Goal: Information Seeking & Learning: Learn about a topic

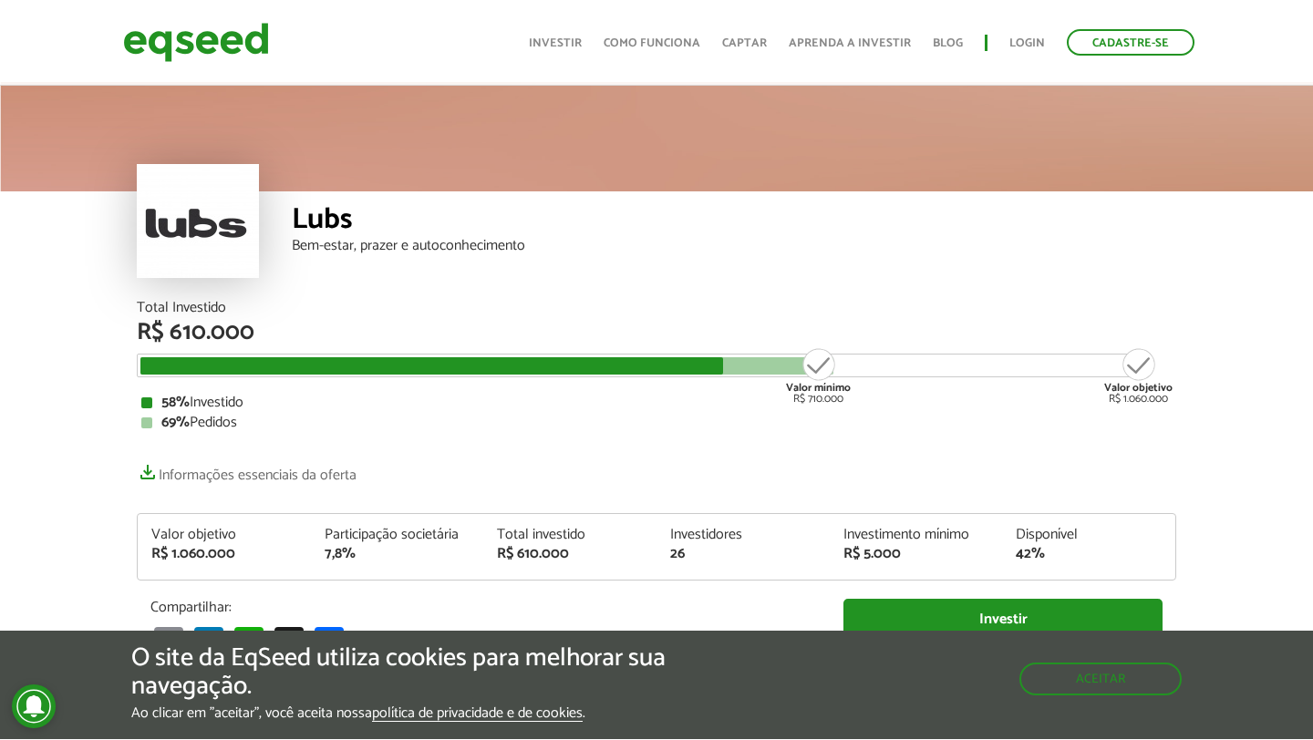
scroll to position [2147, 0]
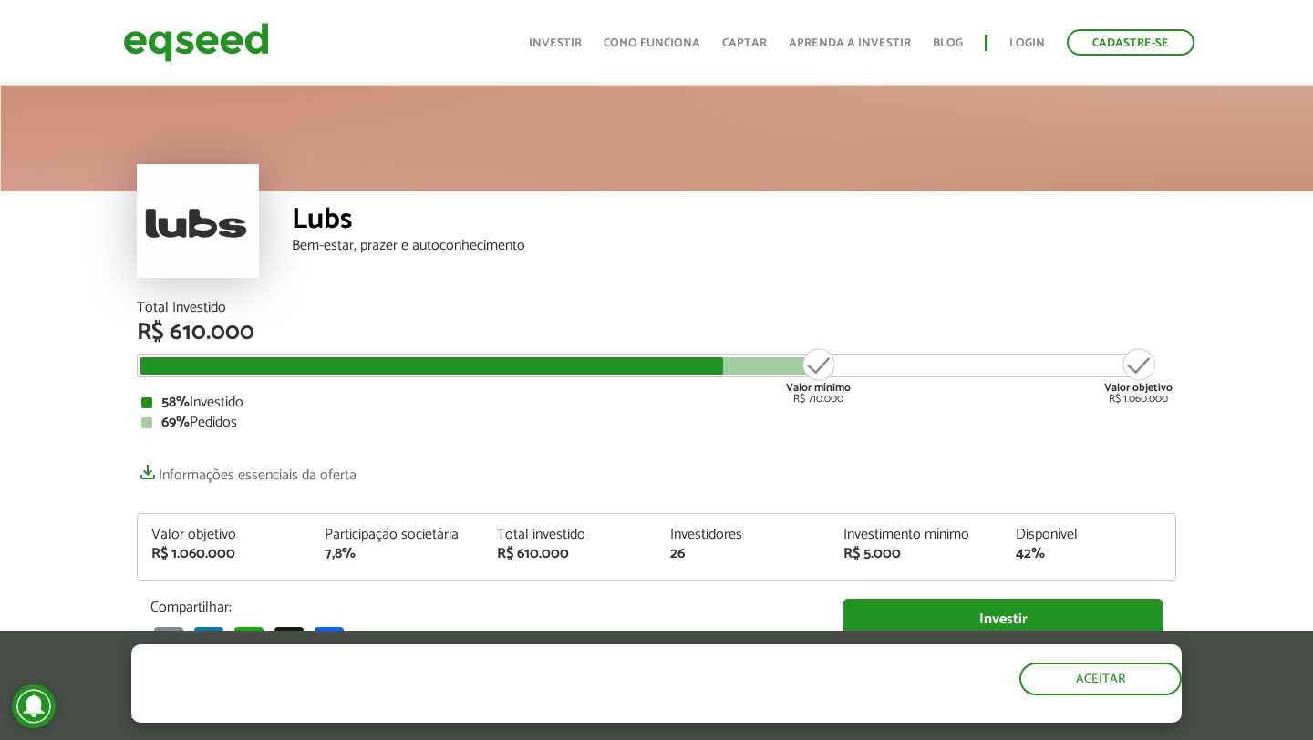
scroll to position [2147, 0]
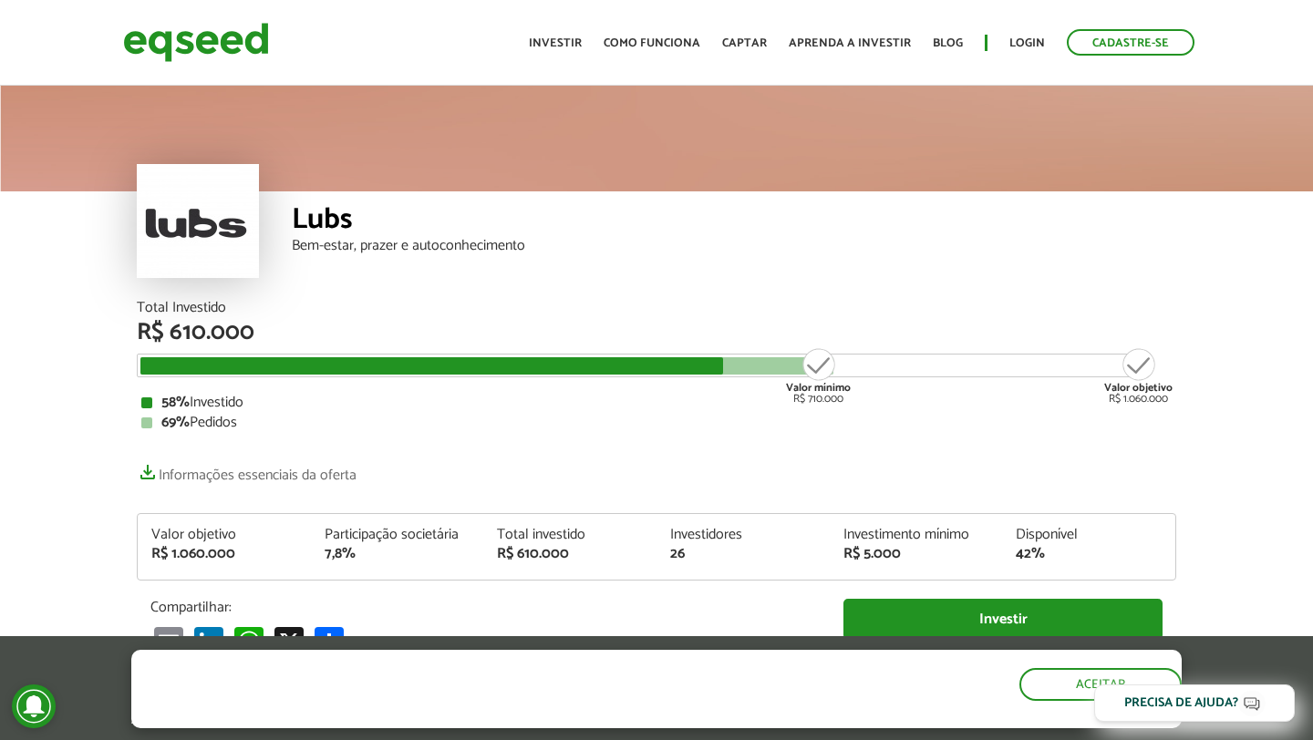
scroll to position [2147, 0]
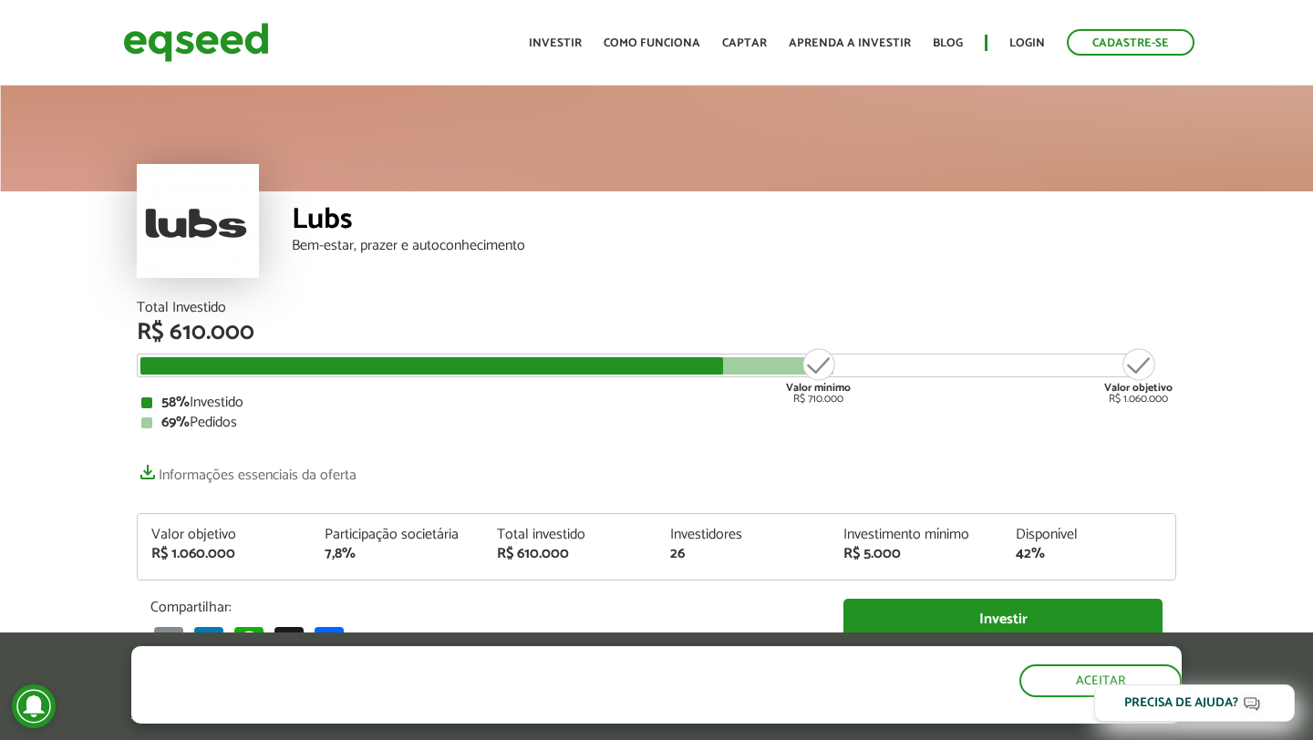
scroll to position [2147, 0]
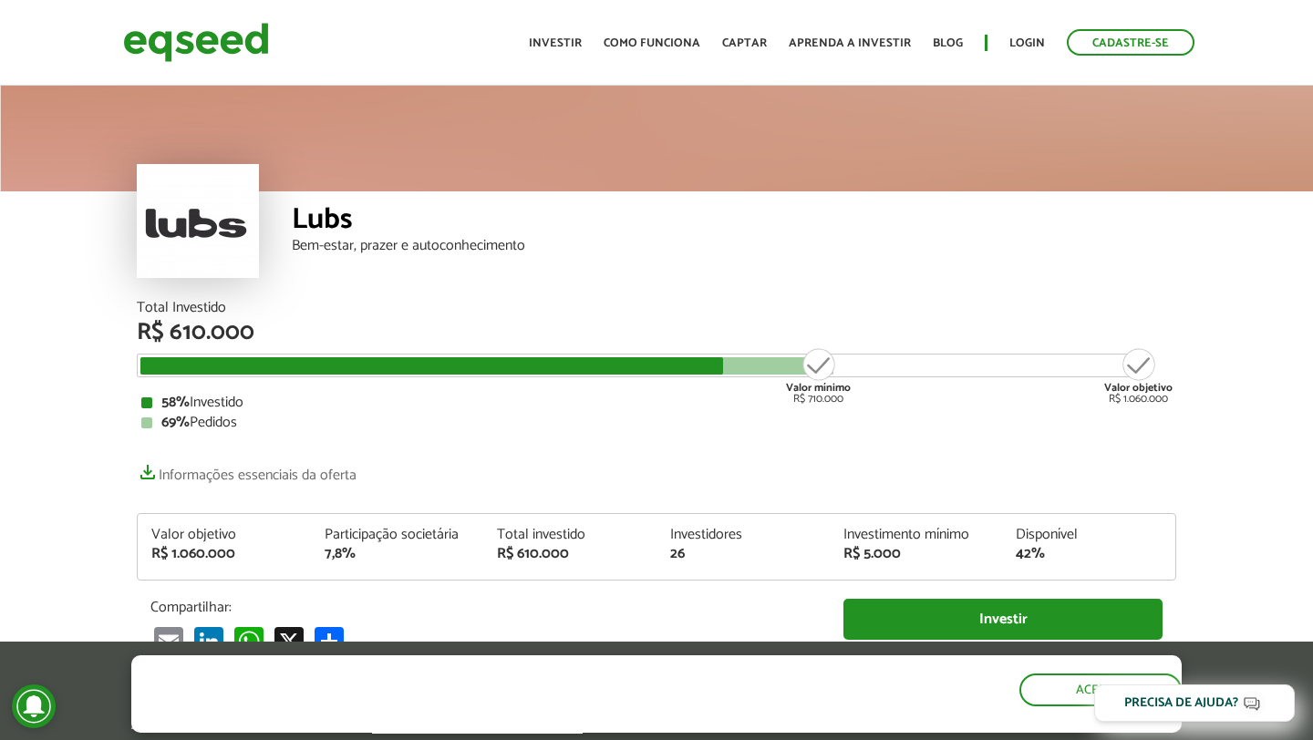
scroll to position [2147, 0]
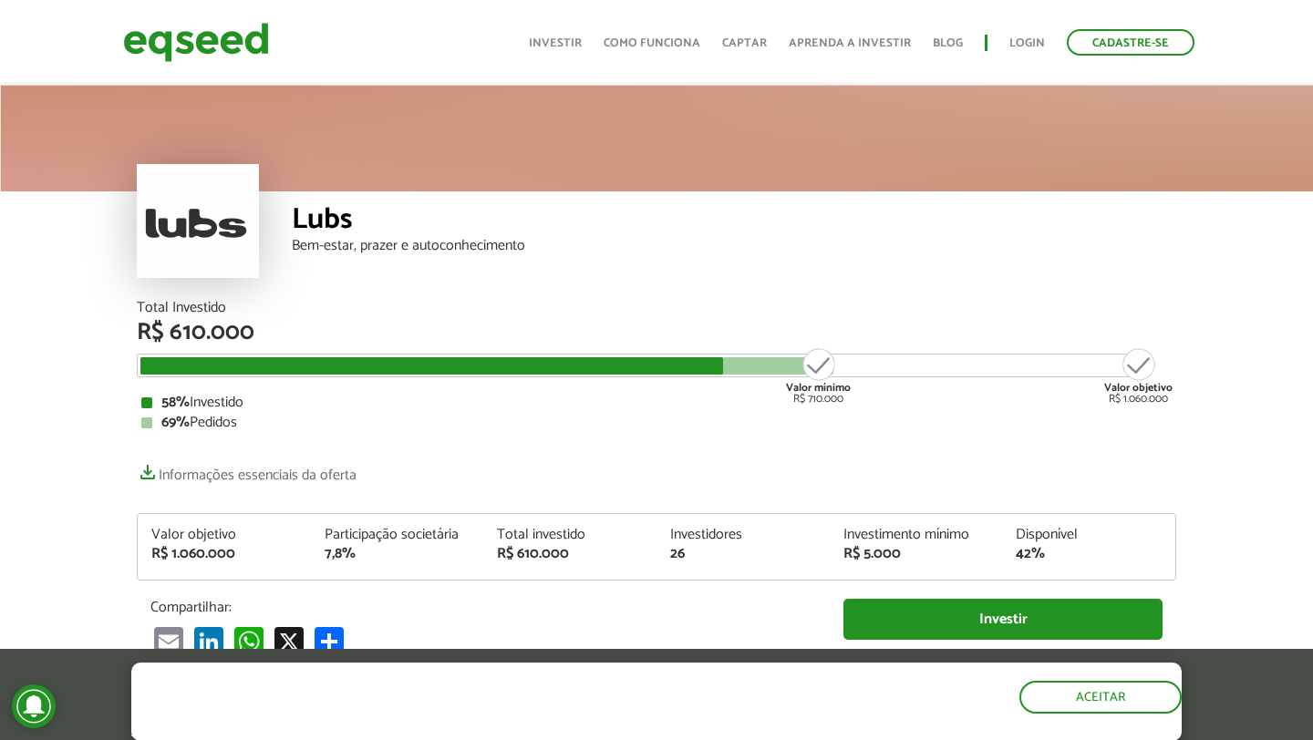
scroll to position [2147, 0]
